Goal: Information Seeking & Learning: Learn about a topic

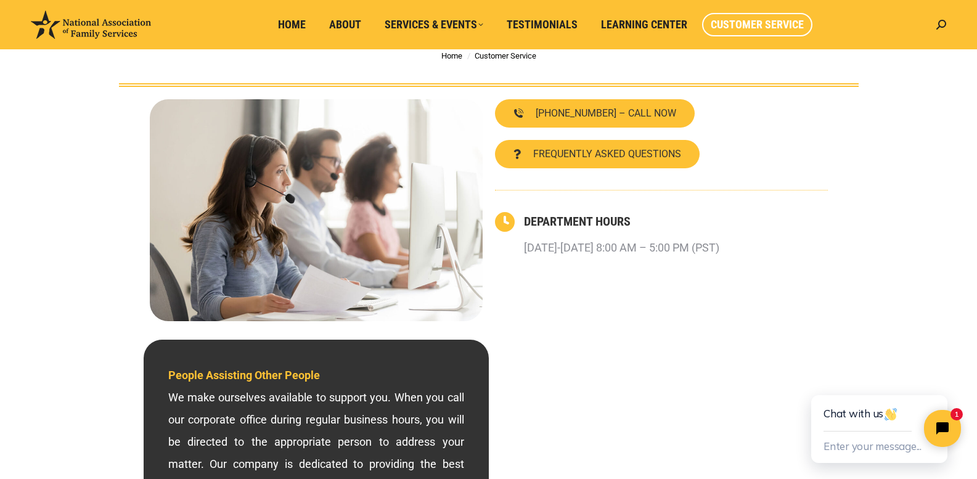
scroll to position [62, 0]
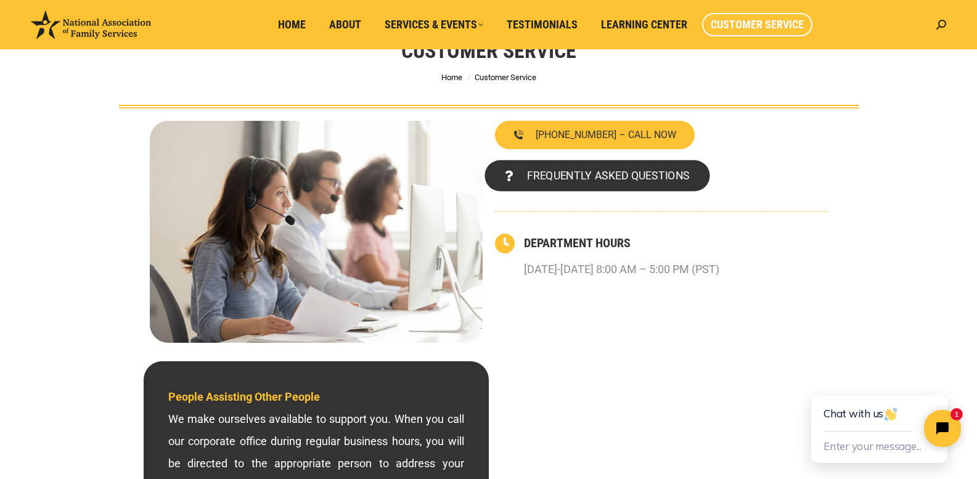
click at [602, 177] on span "FREQUENTLY ASKED QUESTIONS" at bounding box center [607, 175] width 163 height 11
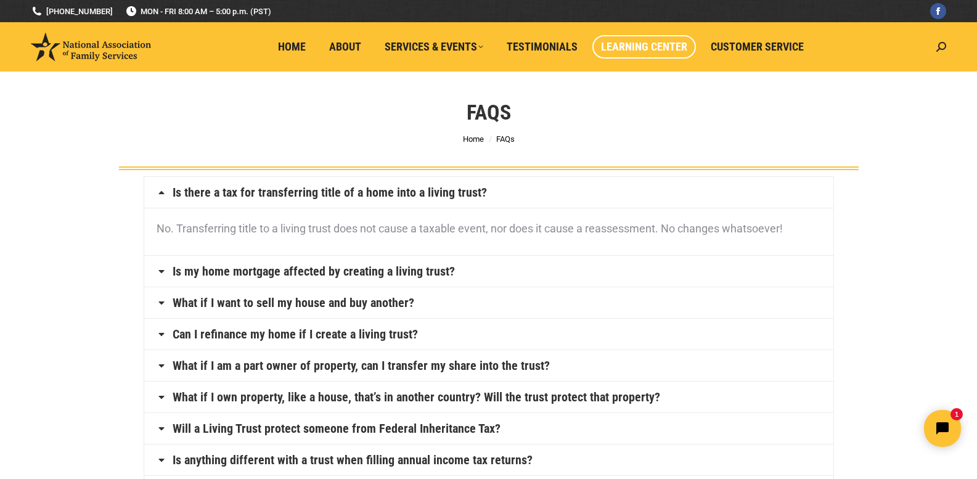
click at [664, 46] on span "Learning Center" at bounding box center [644, 47] width 86 height 14
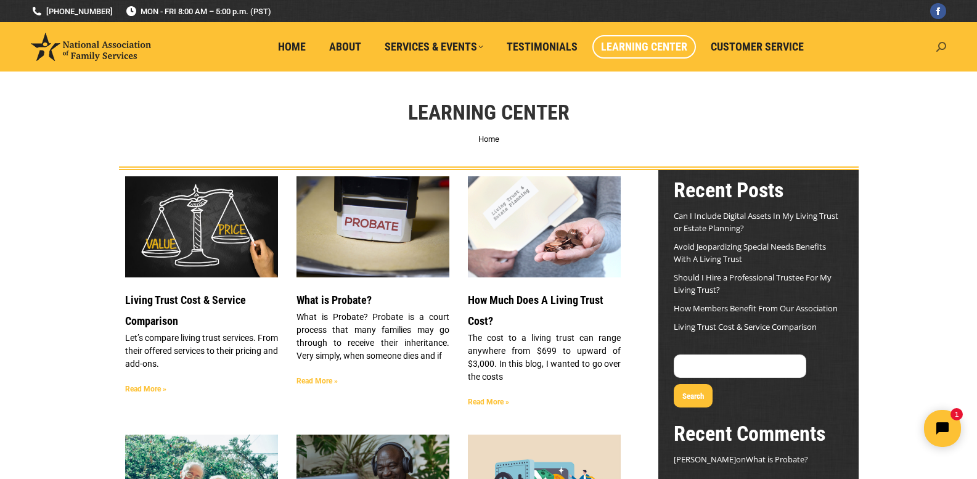
click at [942, 46] on icon at bounding box center [941, 47] width 10 height 10
click at [892, 69] on input "Search" at bounding box center [884, 74] width 123 height 21
type input "monthley cost"
click input "Go!" at bounding box center [0, 0] width 0 height 0
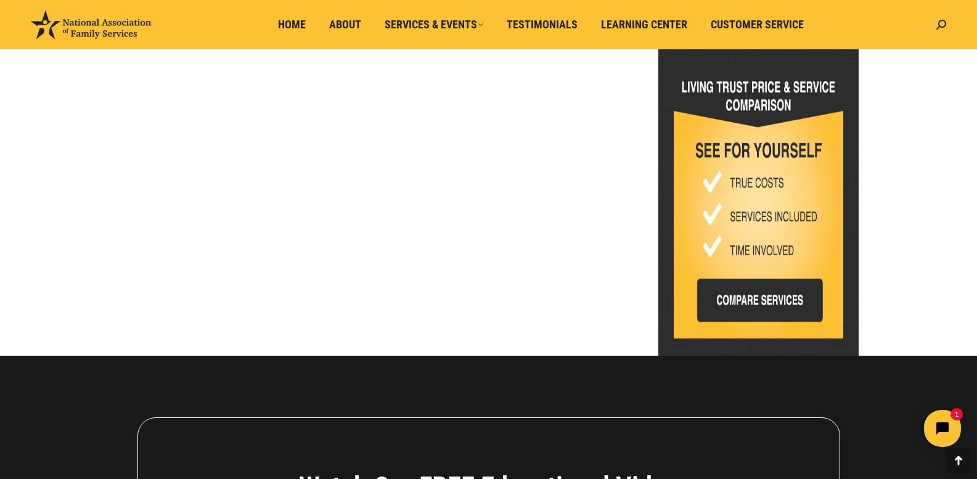
scroll to position [678, 0]
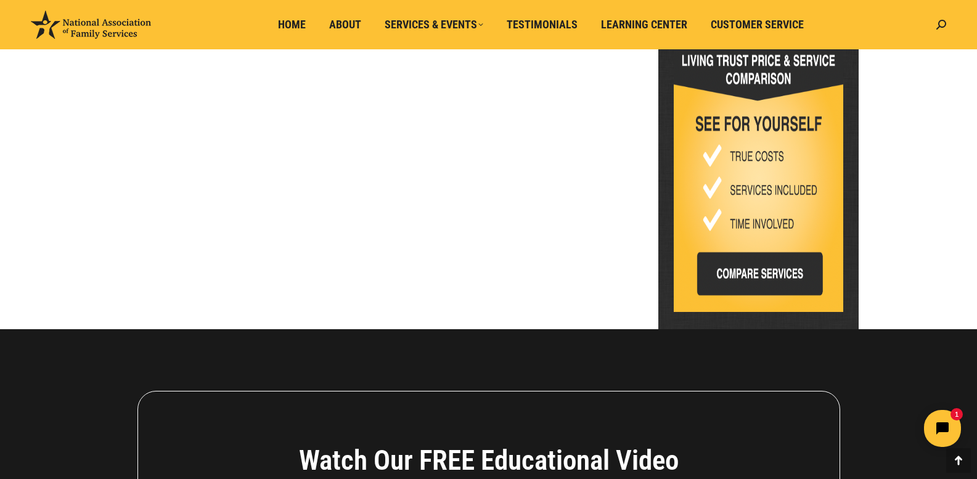
click at [794, 278] on img at bounding box center [758, 177] width 169 height 269
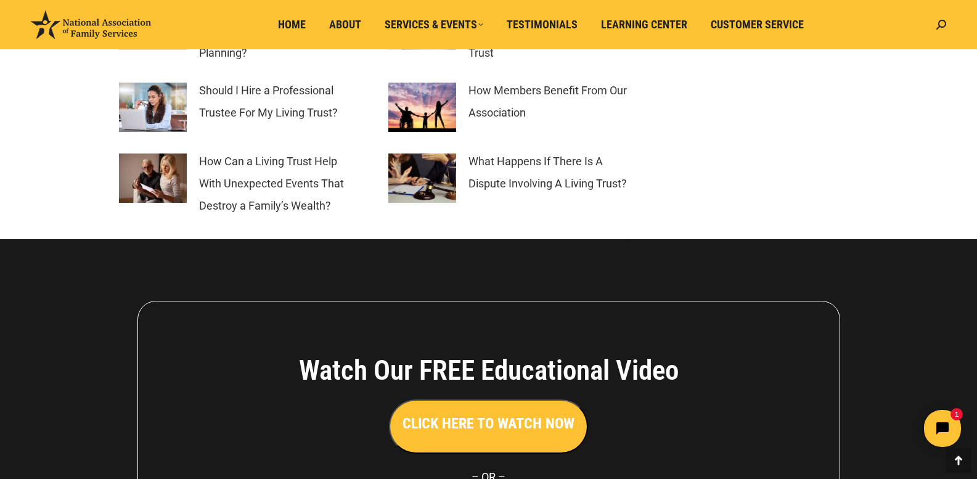
scroll to position [5716, 0]
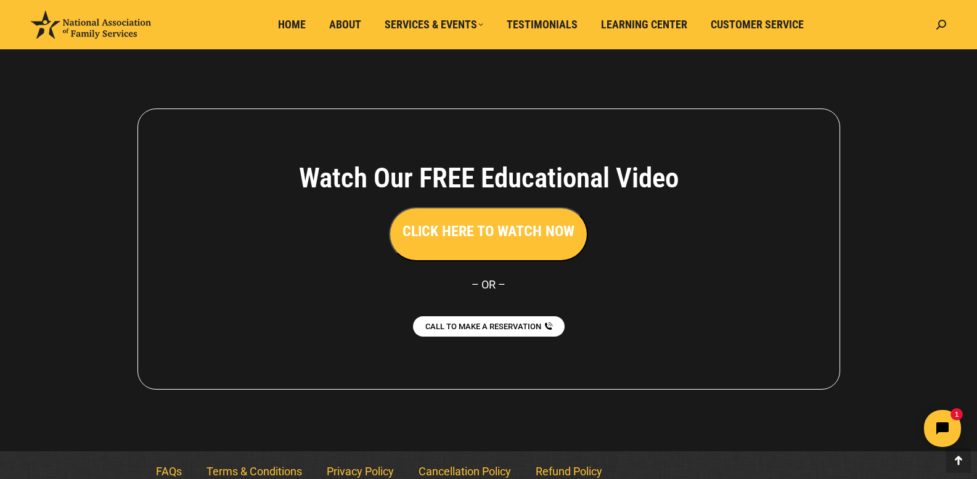
scroll to position [2255, 0]
